Goal: Task Accomplishment & Management: Manage account settings

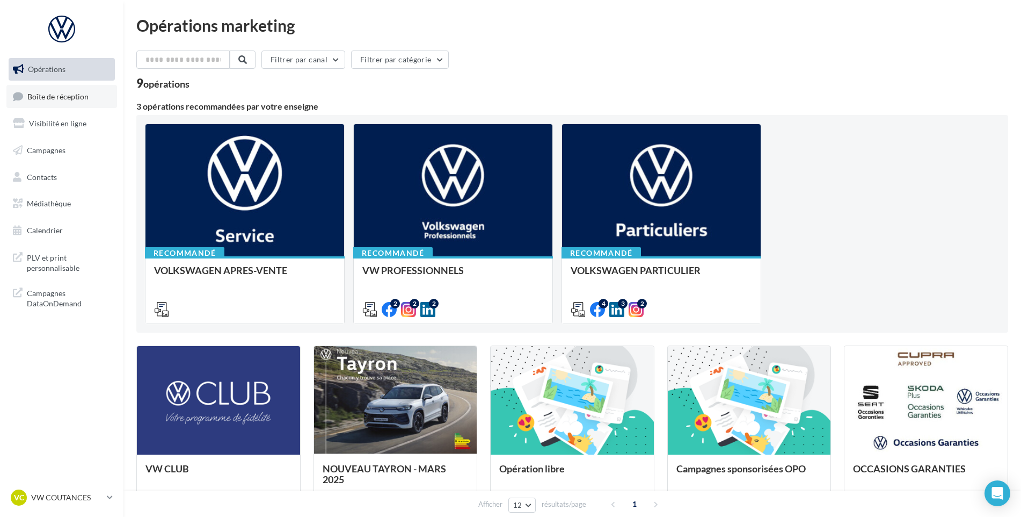
click at [86, 88] on link "Boîte de réception" at bounding box center [61, 96] width 111 height 23
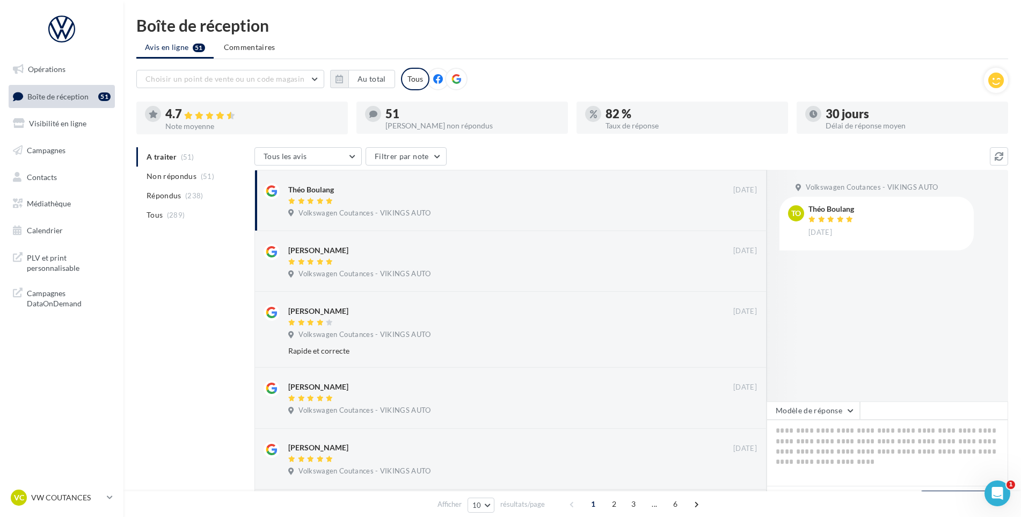
click at [69, 516] on html "Opérations Boîte de réception 51 Visibilité en ligne Campagnes Contacts Médiath…" at bounding box center [510, 258] width 1021 height 517
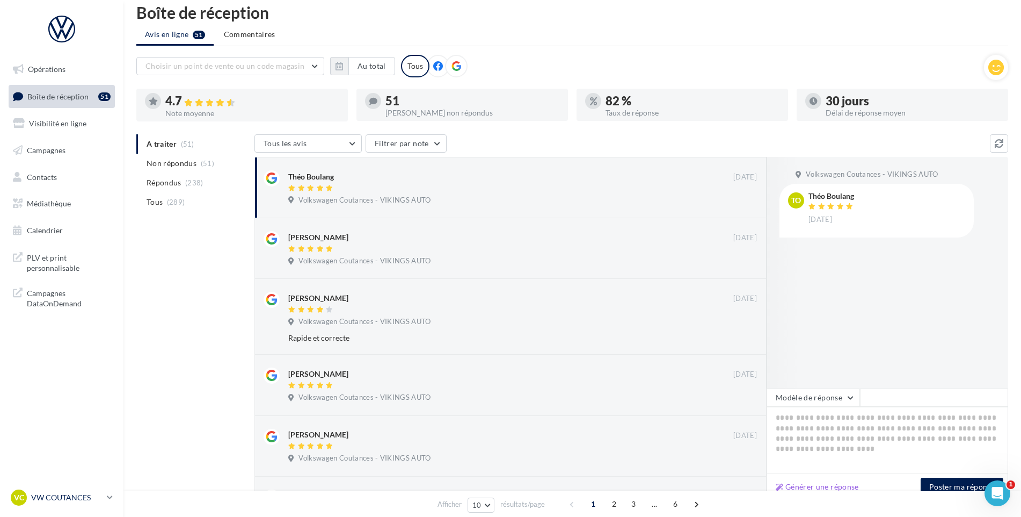
drag, startPoint x: 69, startPoint y: 518, endPoint x: 74, endPoint y: 501, distance: 17.2
click at [74, 501] on p "VW COUTANCES" at bounding box center [66, 497] width 71 height 11
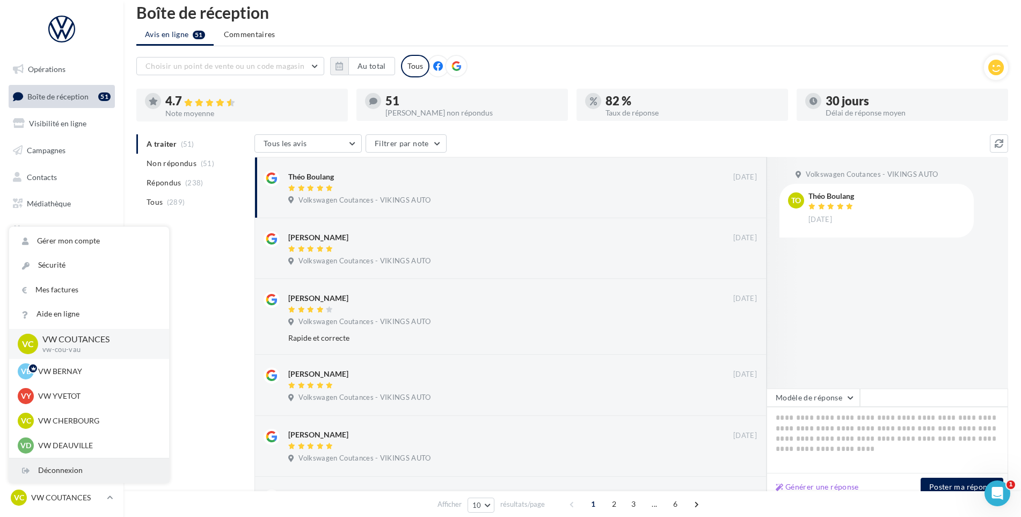
click at [66, 477] on div "Déconnexion" at bounding box center [89, 470] width 160 height 24
